Goal: Task Accomplishment & Management: Use online tool/utility

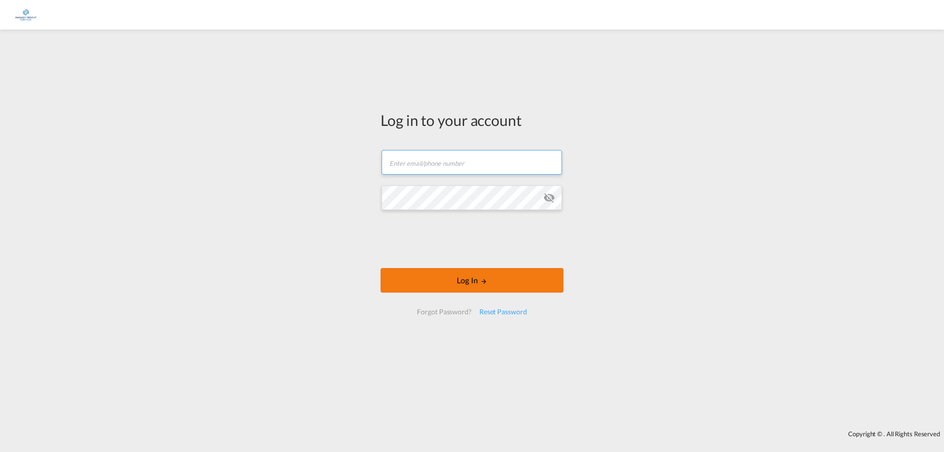
type input "[EMAIL_ADDRESS][DOMAIN_NAME]"
click at [474, 290] on button "Log In" at bounding box center [472, 280] width 183 height 25
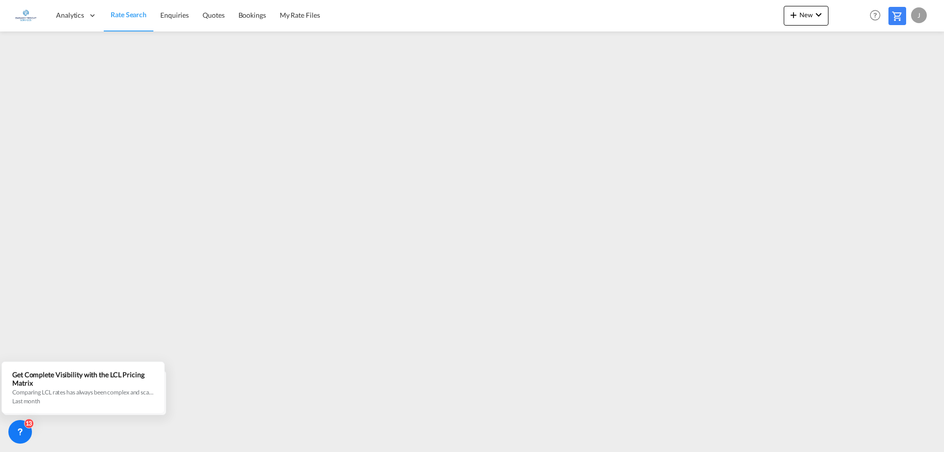
click at [914, 10] on div "J" at bounding box center [919, 15] width 16 height 16
click at [896, 80] on button "Logout" at bounding box center [908, 75] width 64 height 20
type input "[EMAIL_ADDRESS][DOMAIN_NAME]"
